Goal: Transaction & Acquisition: Purchase product/service

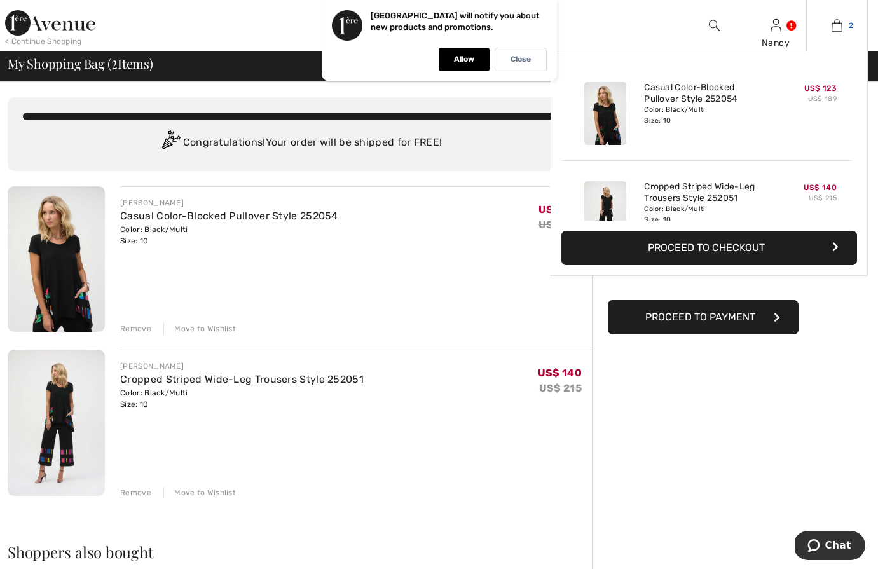
click at [833, 25] on img at bounding box center [836, 25] width 11 height 15
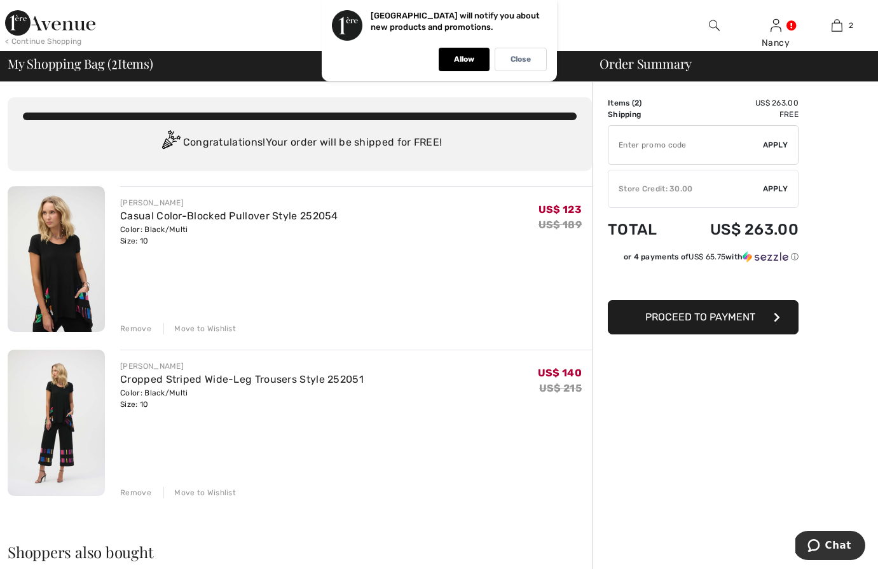
click at [758, 65] on div "Order Summary" at bounding box center [727, 63] width 286 height 13
click at [629, 317] on button "Proceed to Payment" at bounding box center [703, 317] width 191 height 34
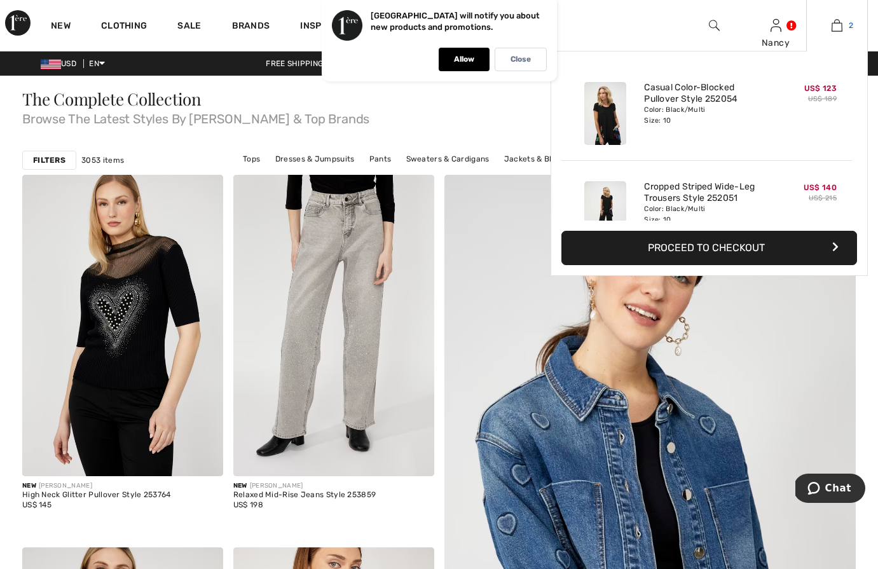
click at [833, 21] on img at bounding box center [836, 25] width 11 height 15
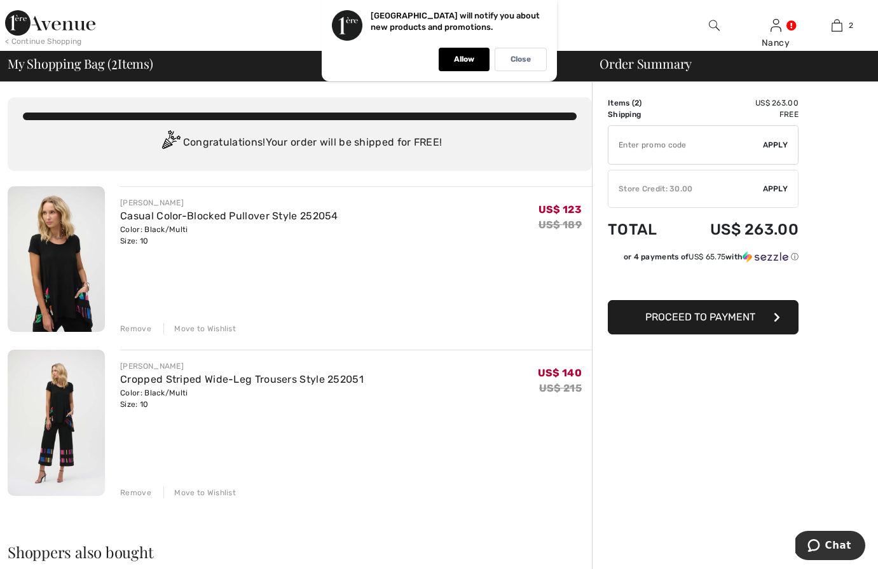
click at [128, 326] on div "Remove" at bounding box center [135, 328] width 31 height 11
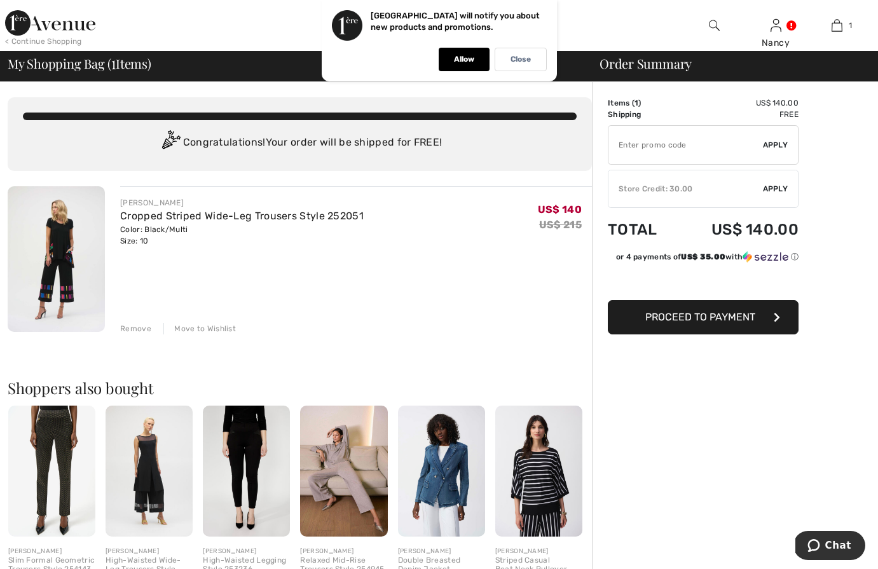
click at [134, 328] on div "Remove" at bounding box center [135, 328] width 31 height 11
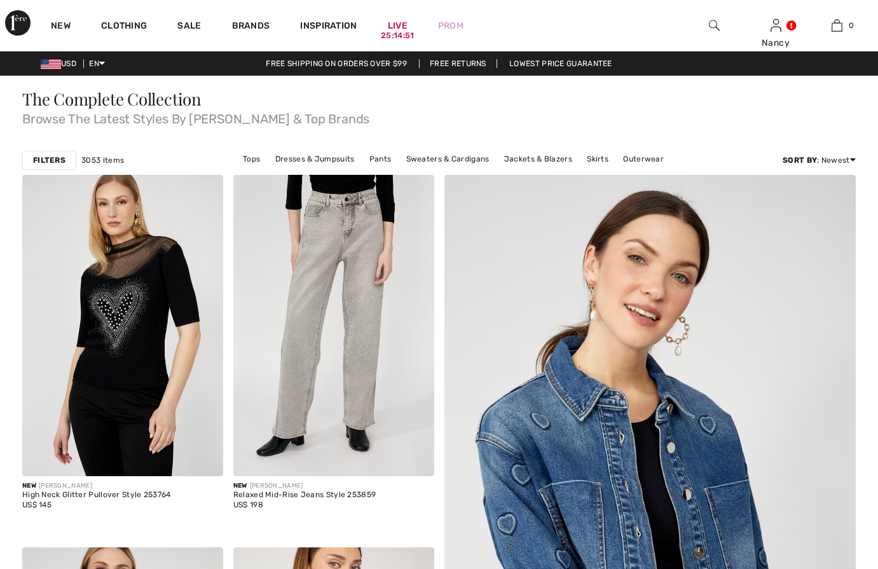
checkbox input "true"
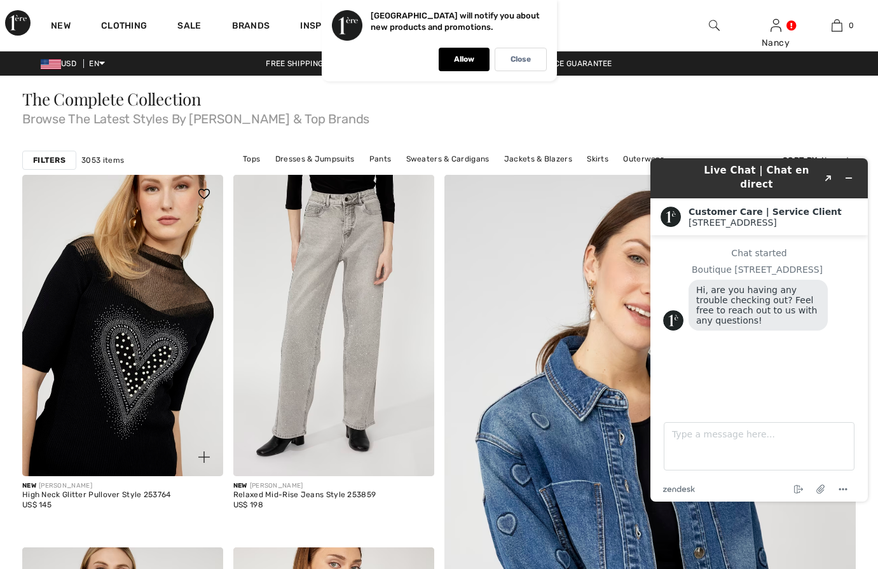
click at [113, 314] on img at bounding box center [122, 325] width 201 height 301
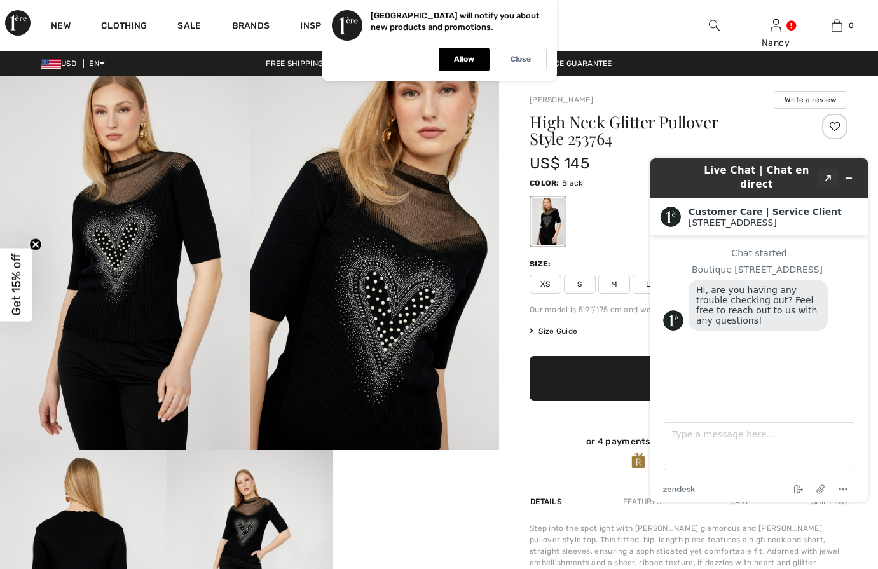
click at [827, 175] on icon "Created with Sketch." at bounding box center [828, 178] width 8 height 6
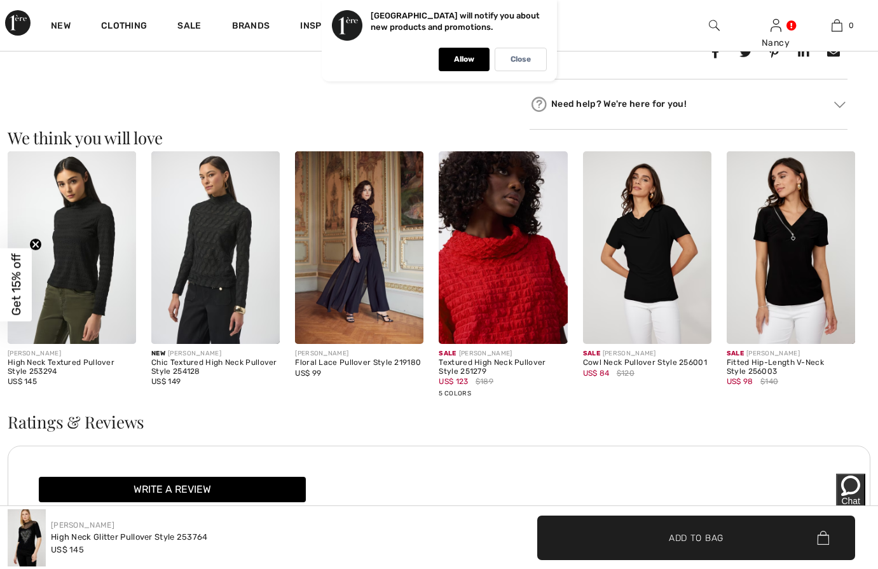
scroll to position [693, 0]
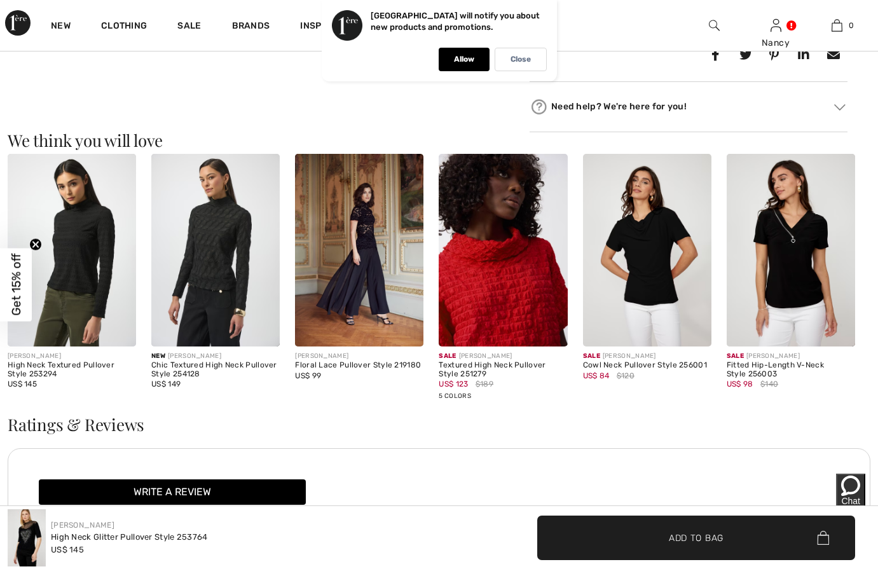
click at [498, 263] on img at bounding box center [503, 250] width 128 height 193
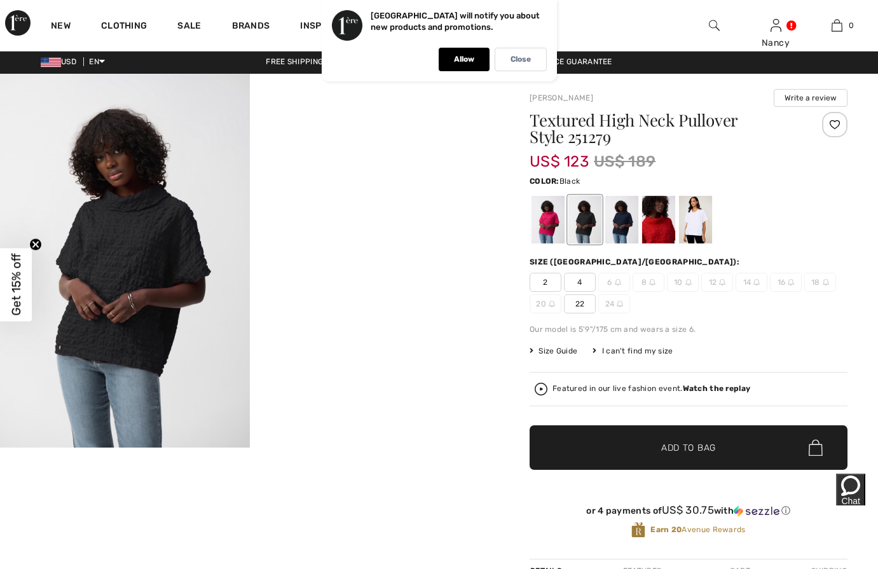
scroll to position [4, 0]
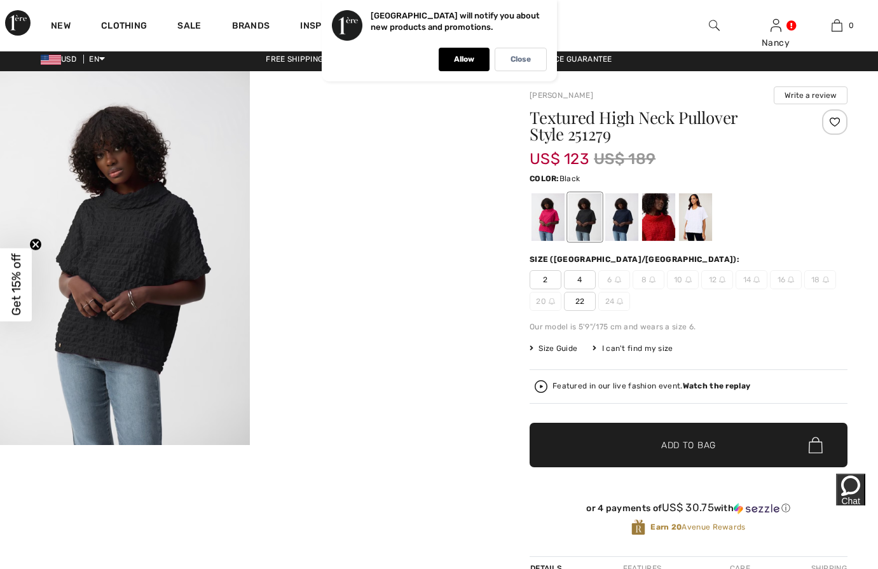
click at [557, 347] on span "Size Guide" at bounding box center [553, 348] width 48 height 11
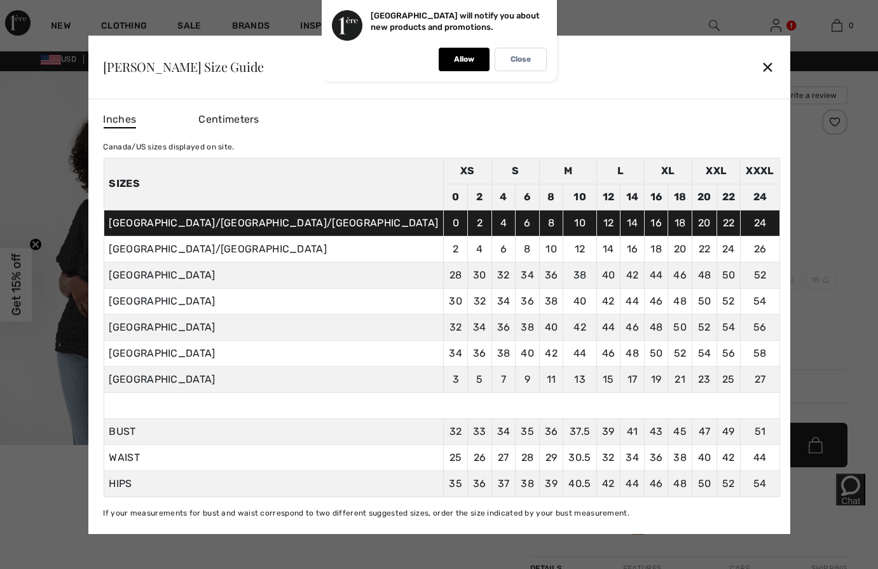
click at [761, 62] on div "✕" at bounding box center [767, 66] width 13 height 27
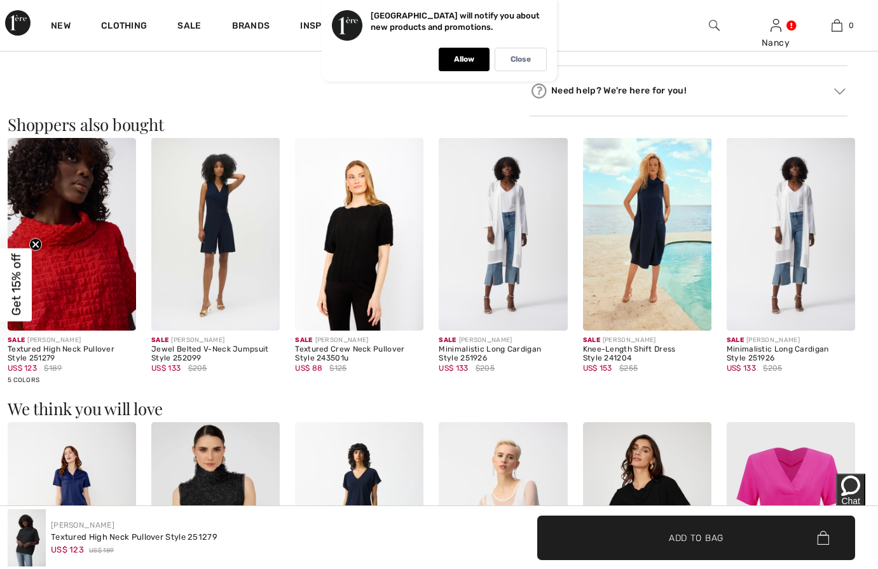
scroll to position [774, 0]
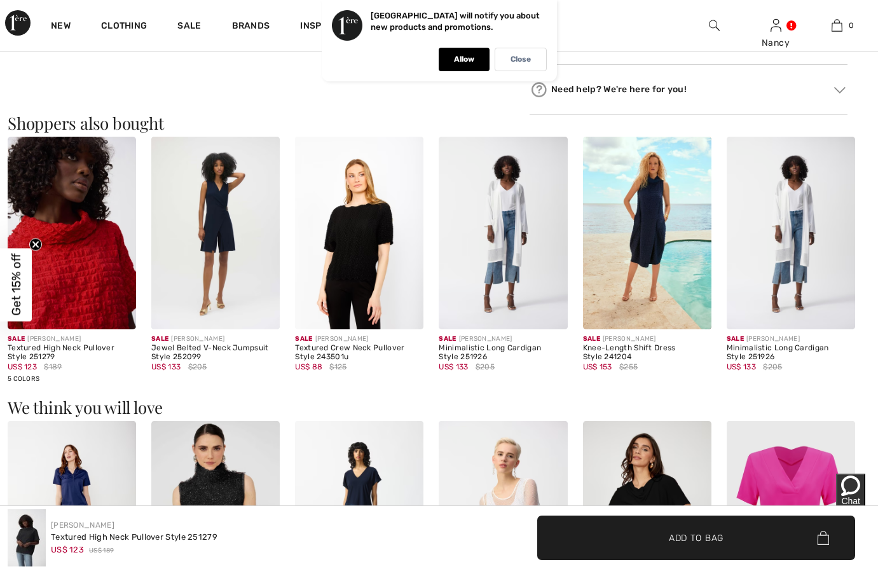
click at [67, 297] on img at bounding box center [72, 233] width 128 height 193
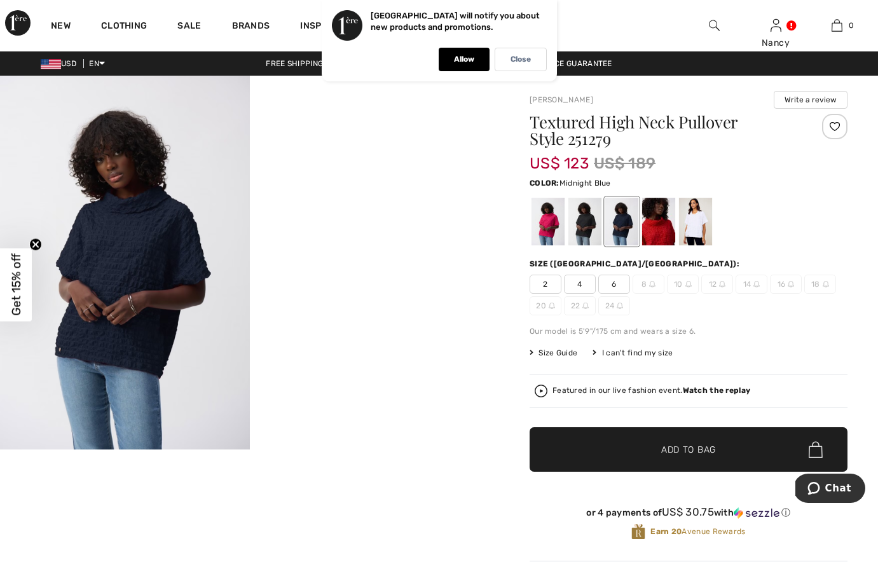
click at [582, 187] on span "Midnight Blue" at bounding box center [584, 183] width 51 height 9
click at [693, 214] on div at bounding box center [695, 222] width 33 height 48
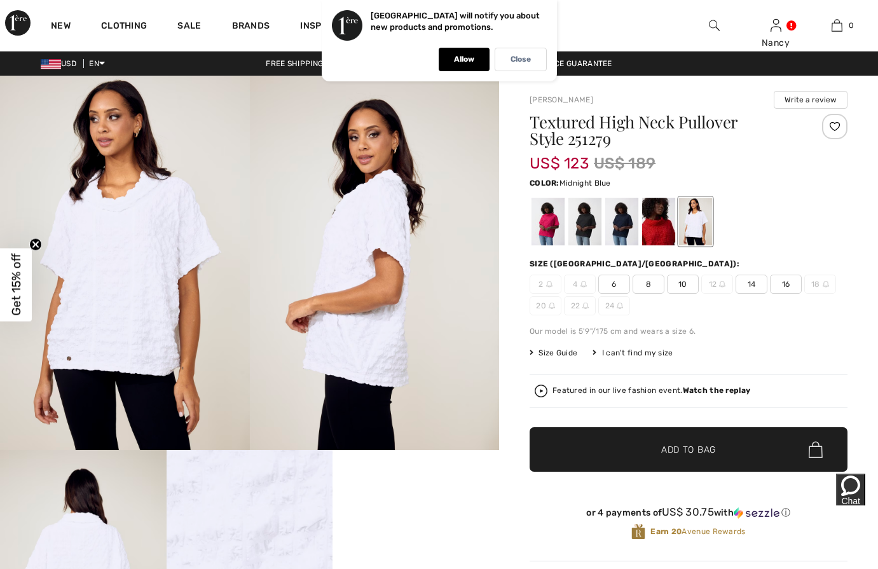
click at [621, 217] on div at bounding box center [621, 222] width 33 height 48
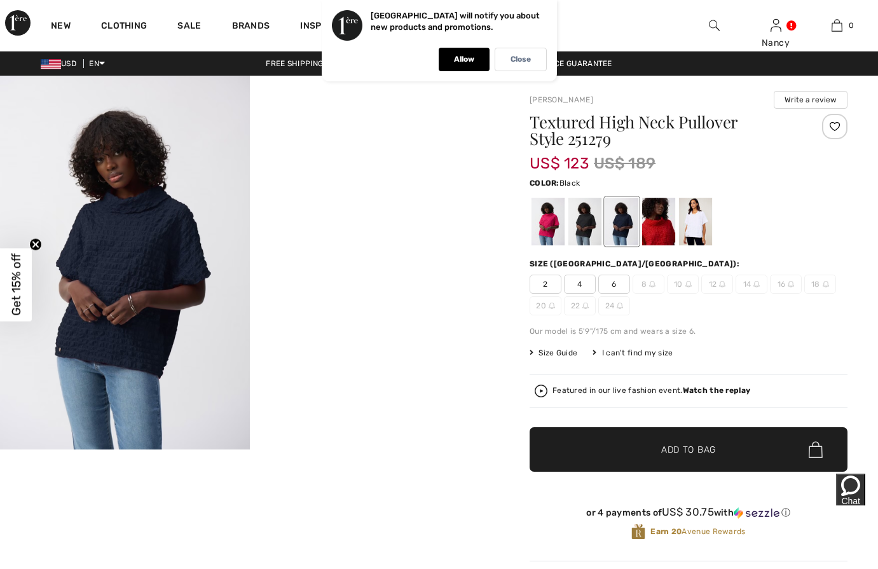
click at [584, 215] on div at bounding box center [584, 222] width 33 height 48
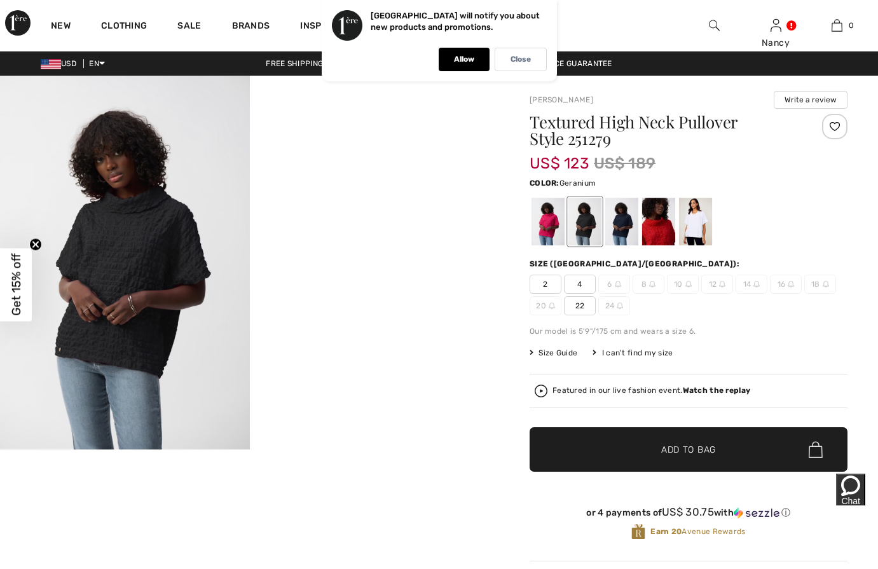
click at [547, 221] on div at bounding box center [547, 222] width 33 height 48
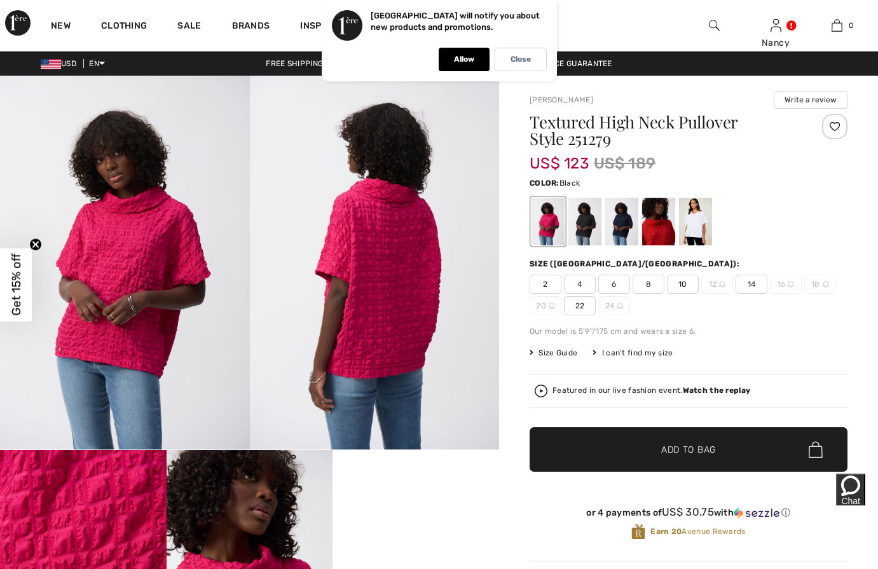
click at [583, 213] on div at bounding box center [584, 222] width 33 height 48
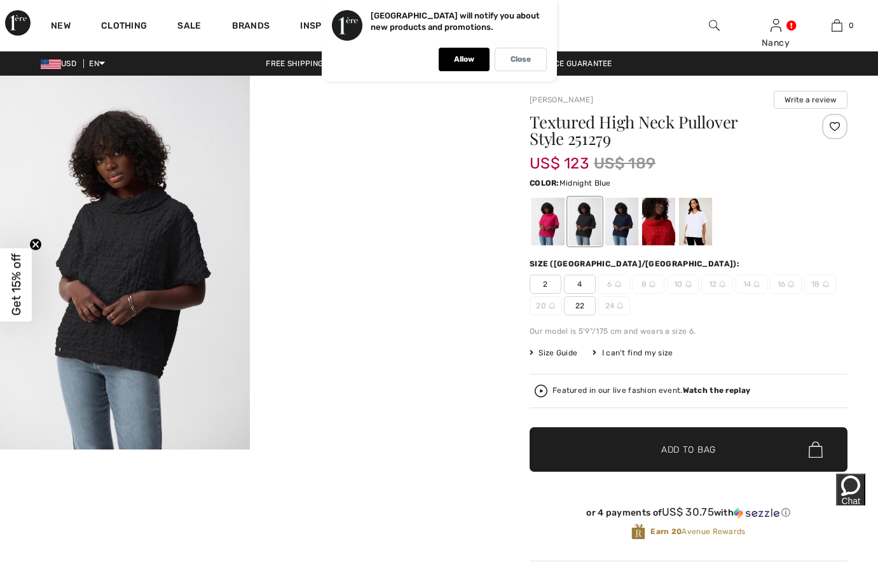
click at [620, 221] on div at bounding box center [621, 222] width 33 height 48
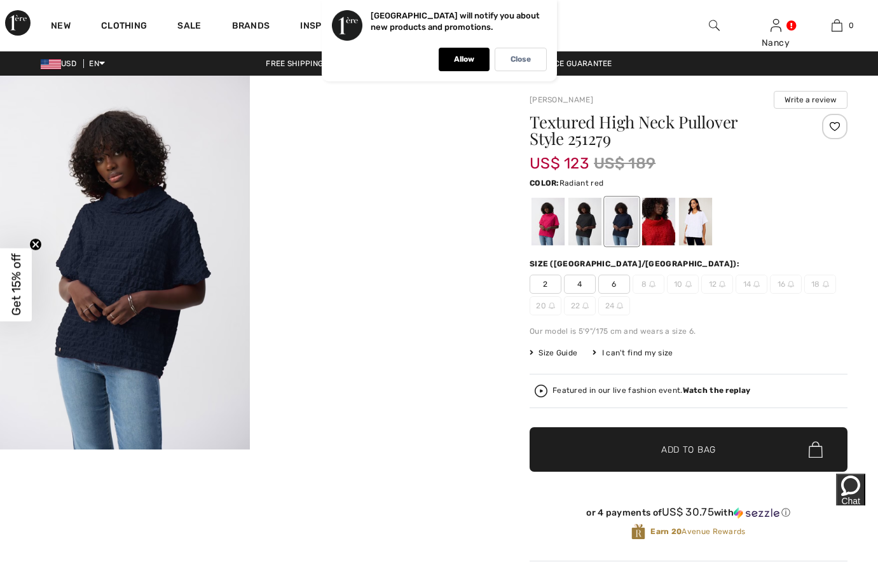
click at [656, 221] on div at bounding box center [658, 222] width 33 height 48
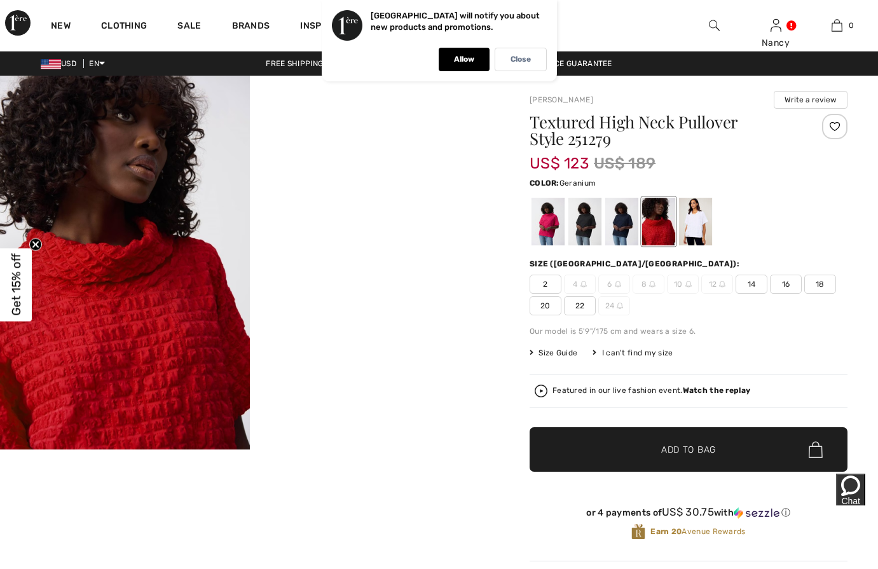
click at [554, 217] on div at bounding box center [547, 222] width 33 height 48
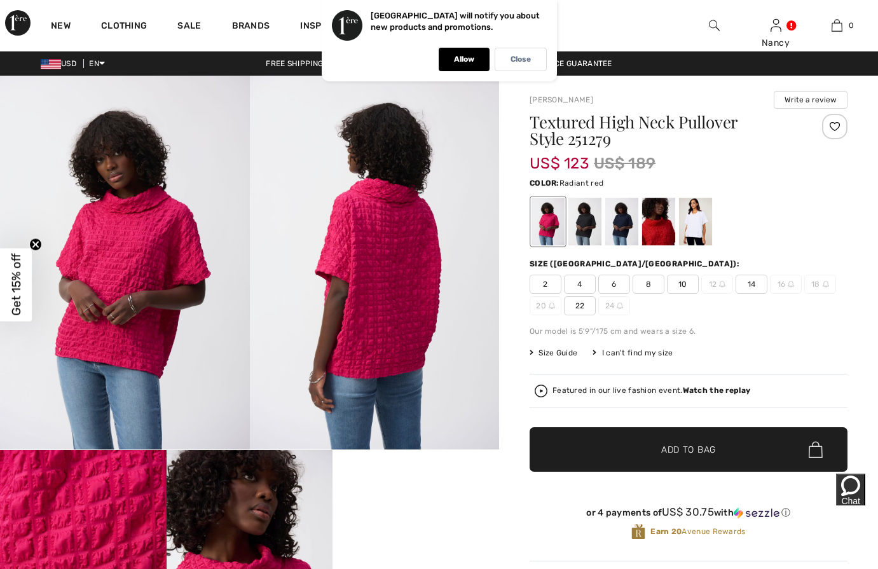
click at [650, 225] on div at bounding box center [658, 222] width 33 height 48
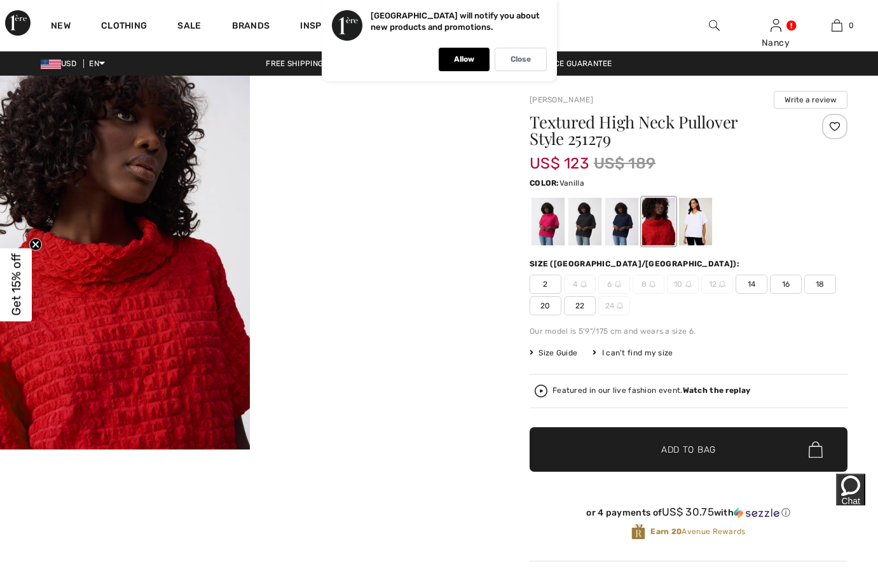
click at [692, 224] on div at bounding box center [695, 222] width 33 height 48
